Goal: Ask a question

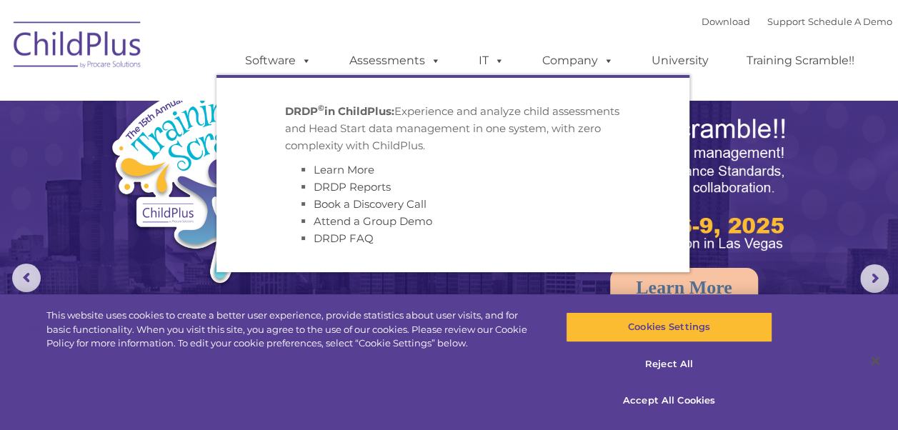
select select "MEDIUM"
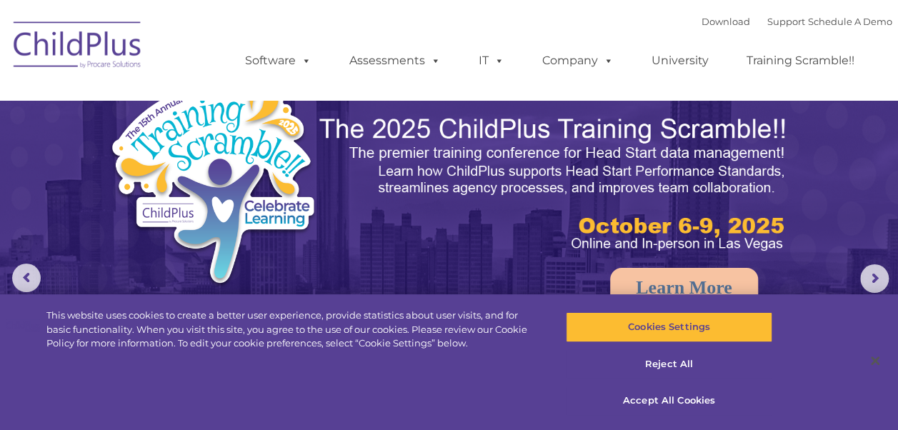
click at [56, 28] on img at bounding box center [77, 46] width 143 height 71
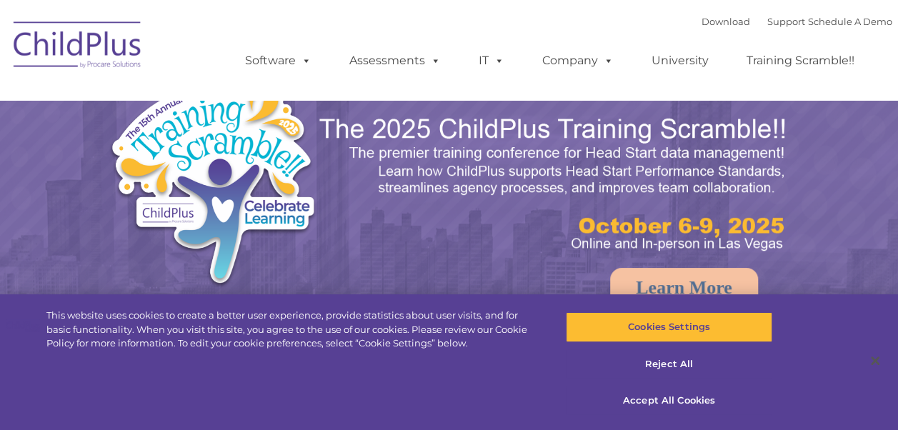
select select "MEDIUM"
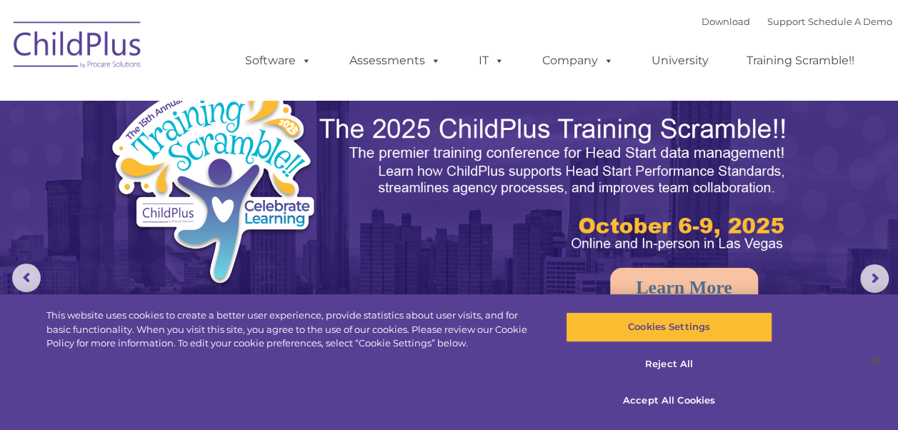
click at [395, 0] on nav "Download Support | Schedule A Demo  MENU MENU Software ChildPlus: The original…" at bounding box center [449, 50] width 898 height 100
